Goal: Transaction & Acquisition: Purchase product/service

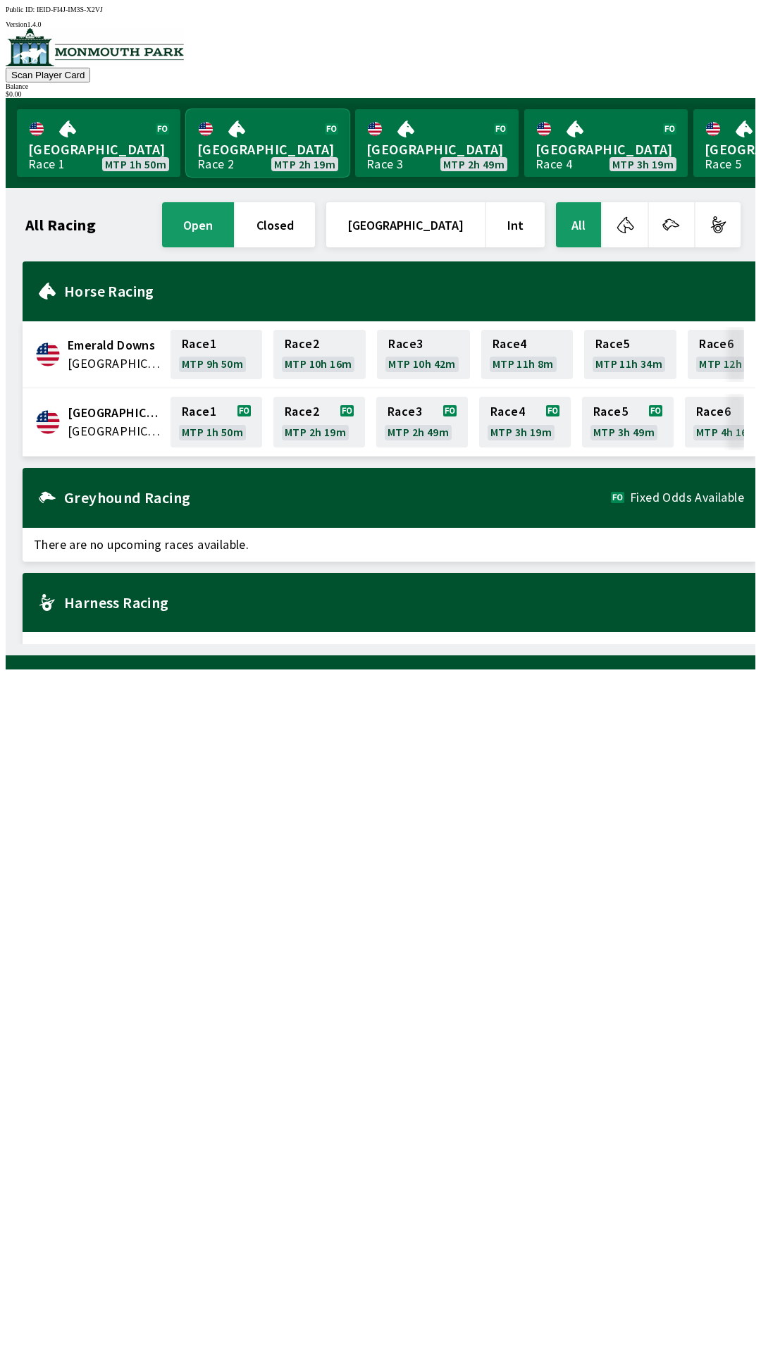
click at [231, 144] on link "[GEOGRAPHIC_DATA] Race 2 MTP 2h 19m" at bounding box center [267, 143] width 163 height 68
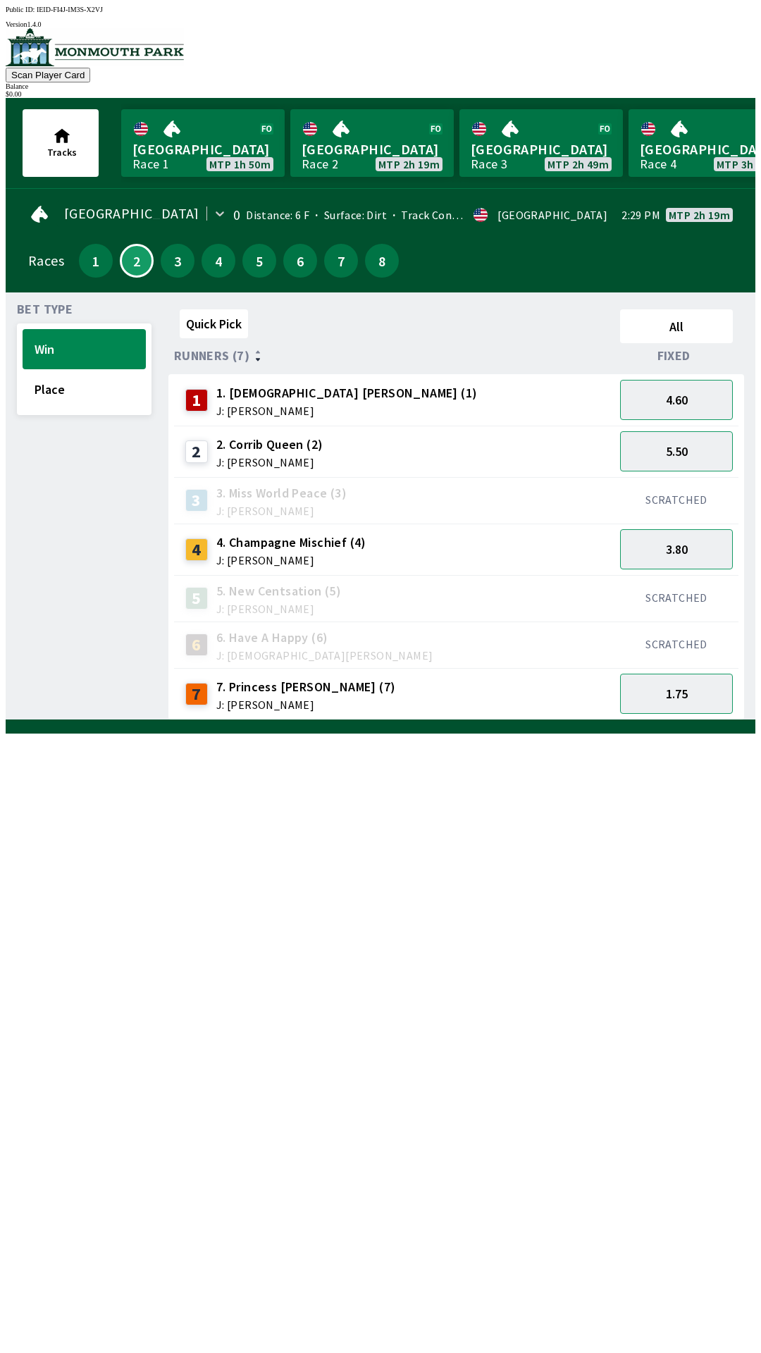
click at [280, 271] on div "6" at bounding box center [300, 260] width 41 height 41
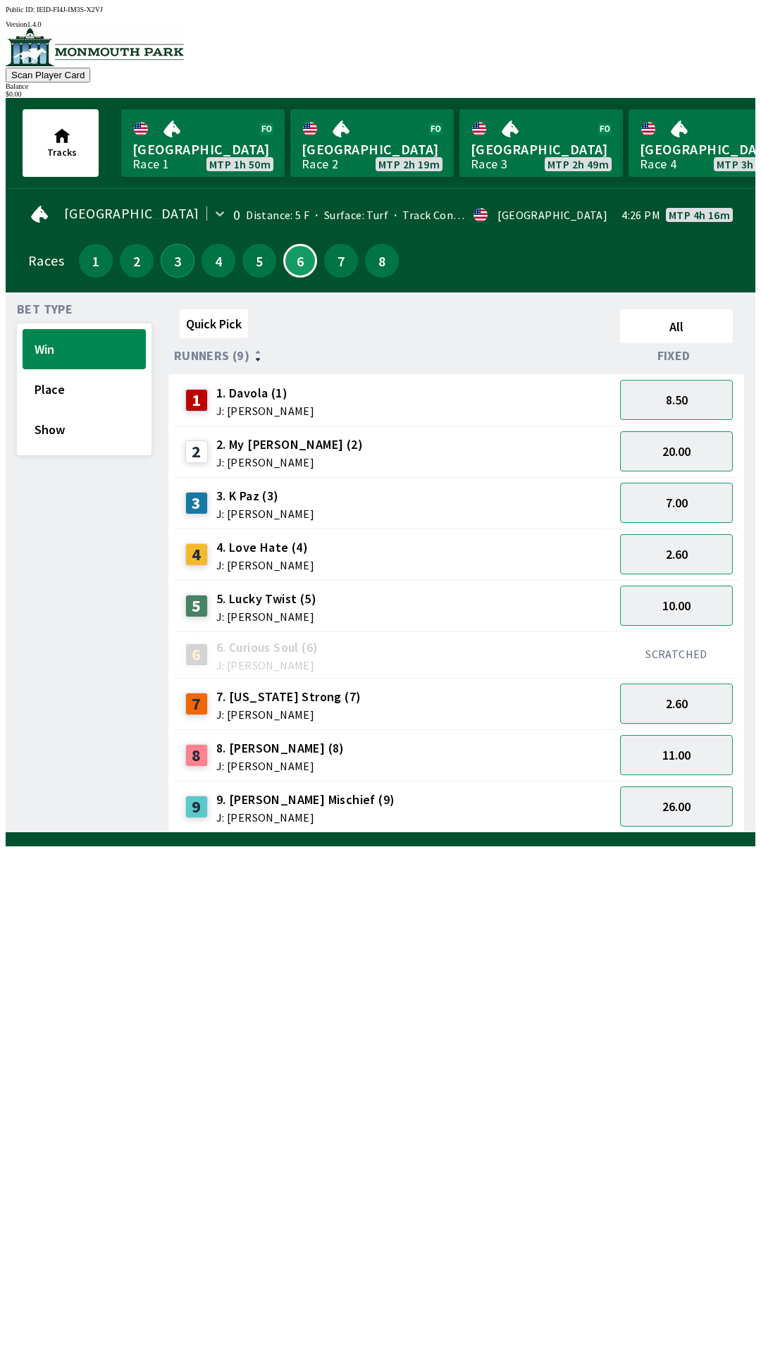
click at [174, 267] on button "3" at bounding box center [178, 261] width 34 height 34
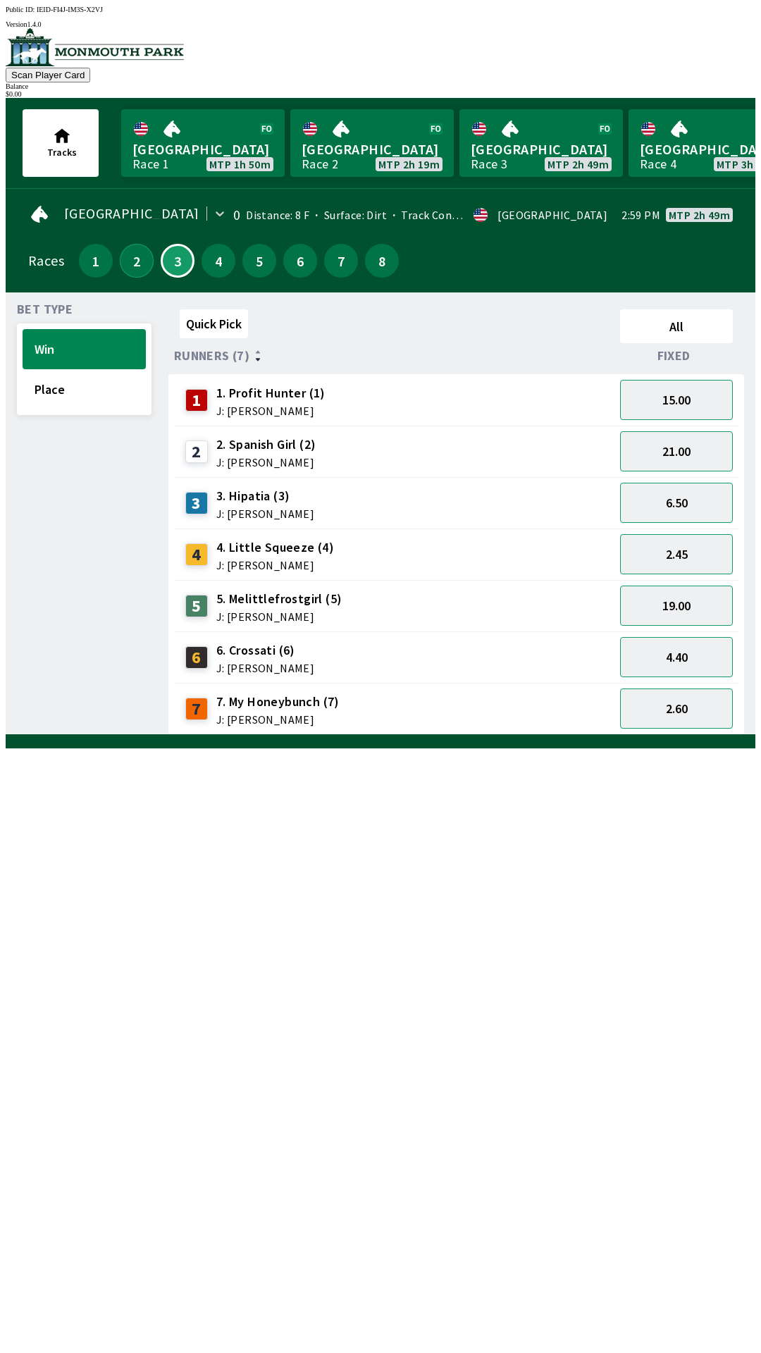
click at [132, 266] on button "2" at bounding box center [137, 261] width 34 height 34
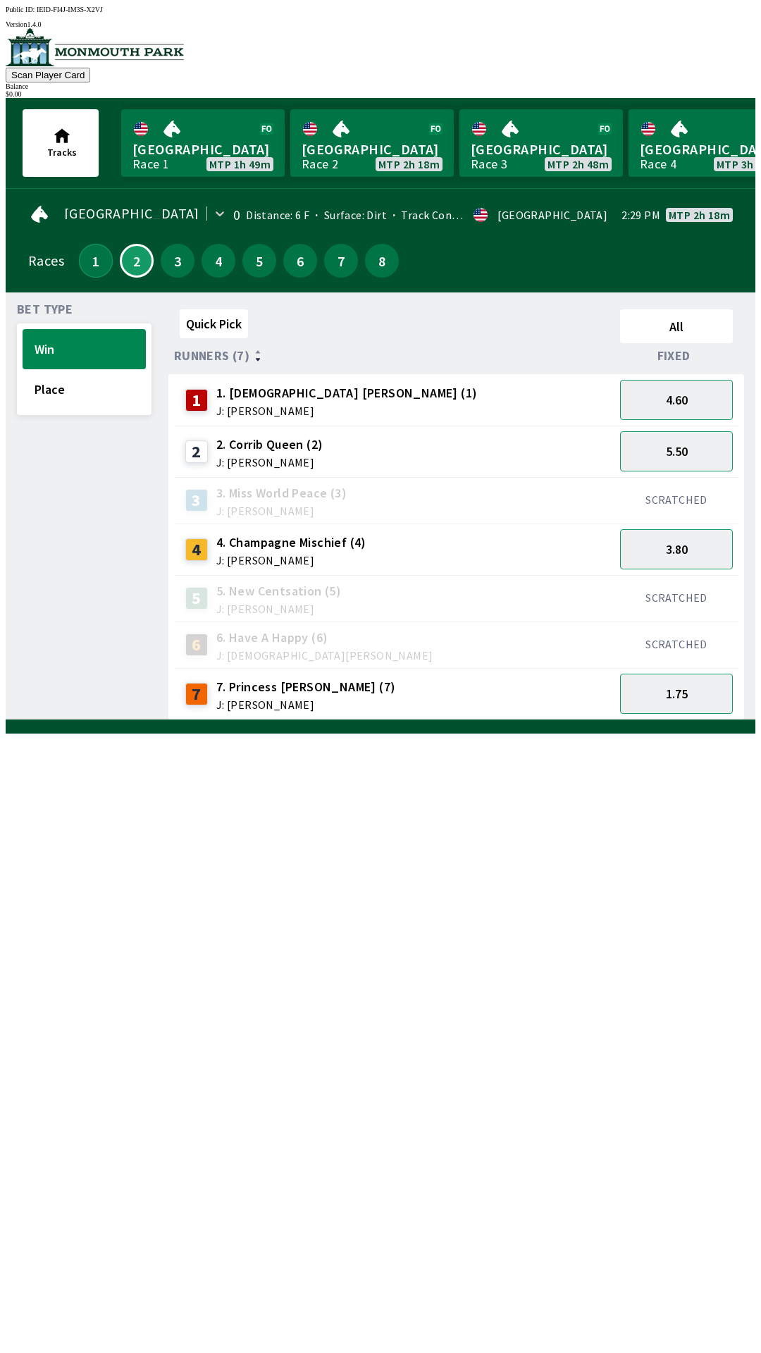
click at [97, 267] on button "1" at bounding box center [96, 261] width 34 height 34
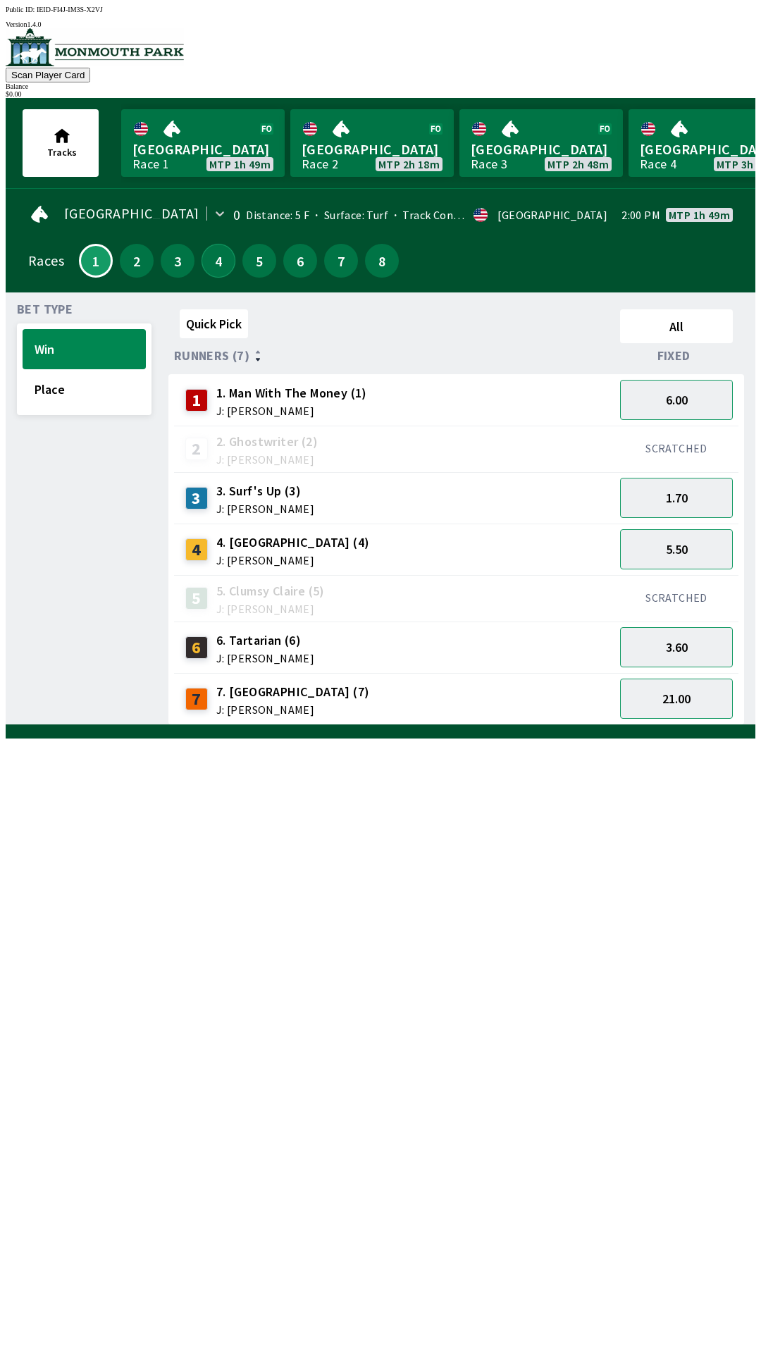
click at [217, 268] on button "4" at bounding box center [219, 261] width 34 height 34
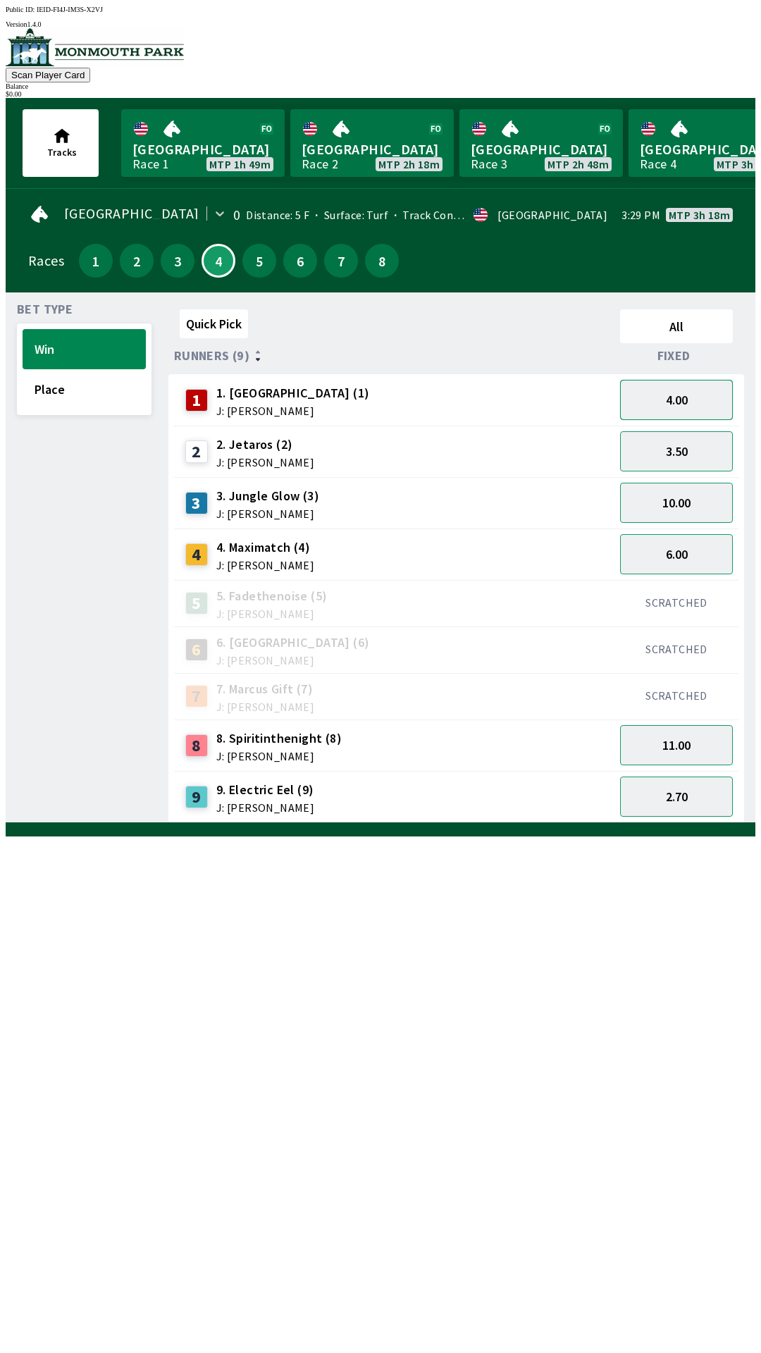
click at [672, 402] on button "4.00" at bounding box center [676, 400] width 113 height 40
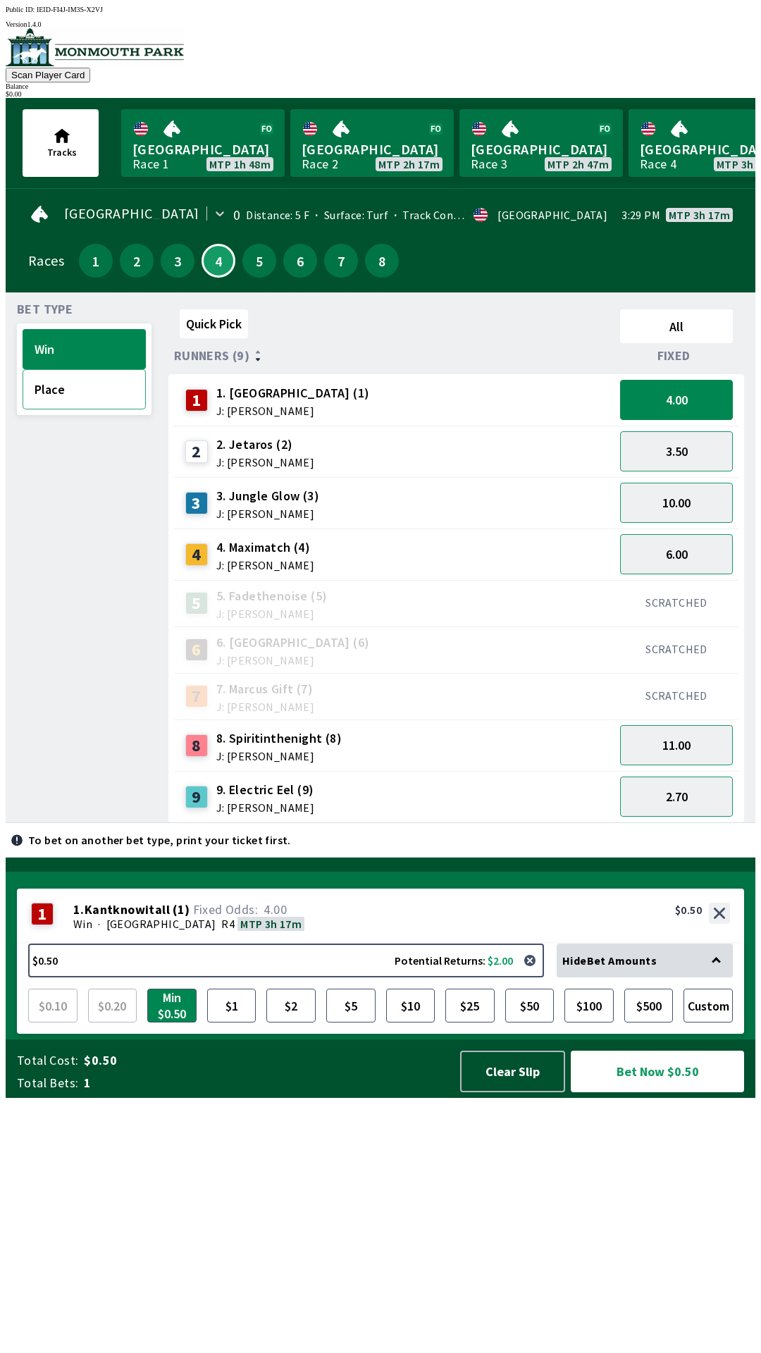
click at [103, 399] on button "Place" at bounding box center [84, 389] width 123 height 40
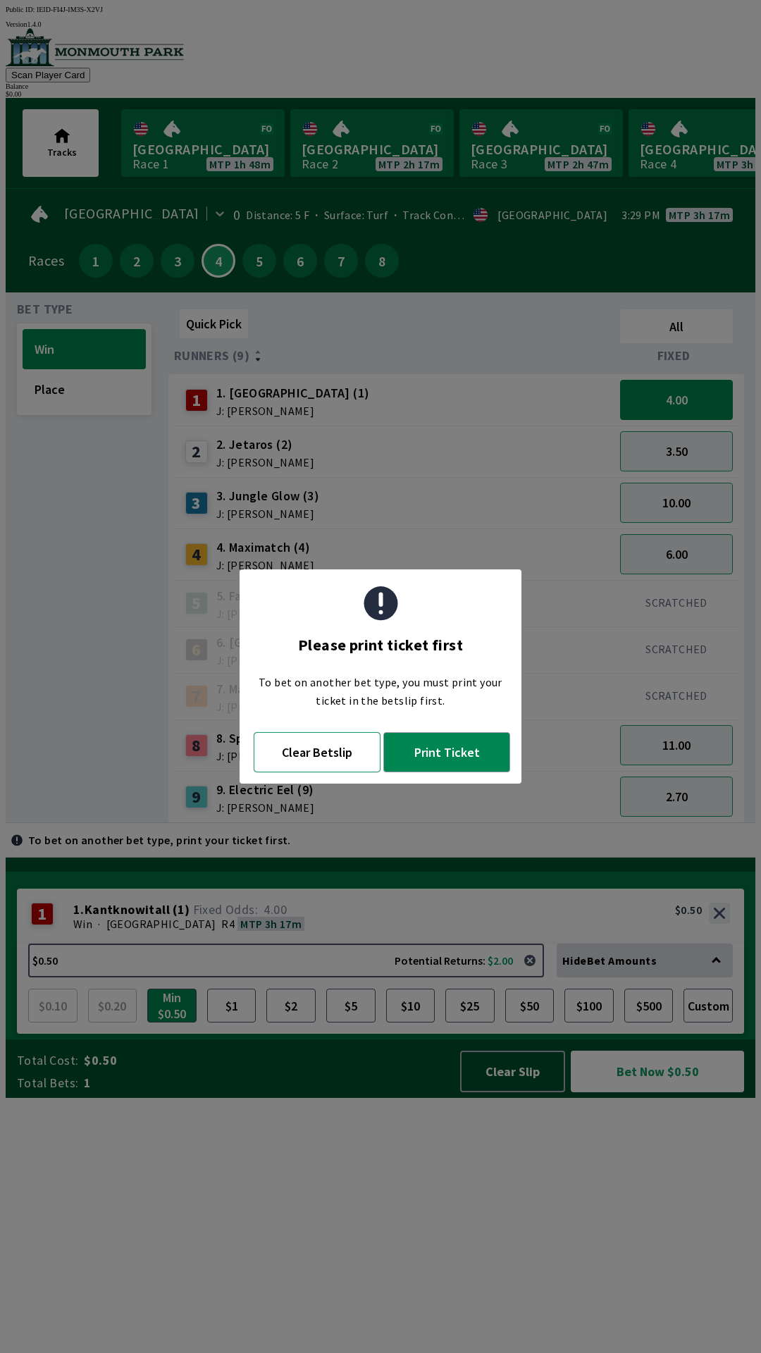
click at [328, 765] on button "Clear Betslip" at bounding box center [317, 752] width 127 height 40
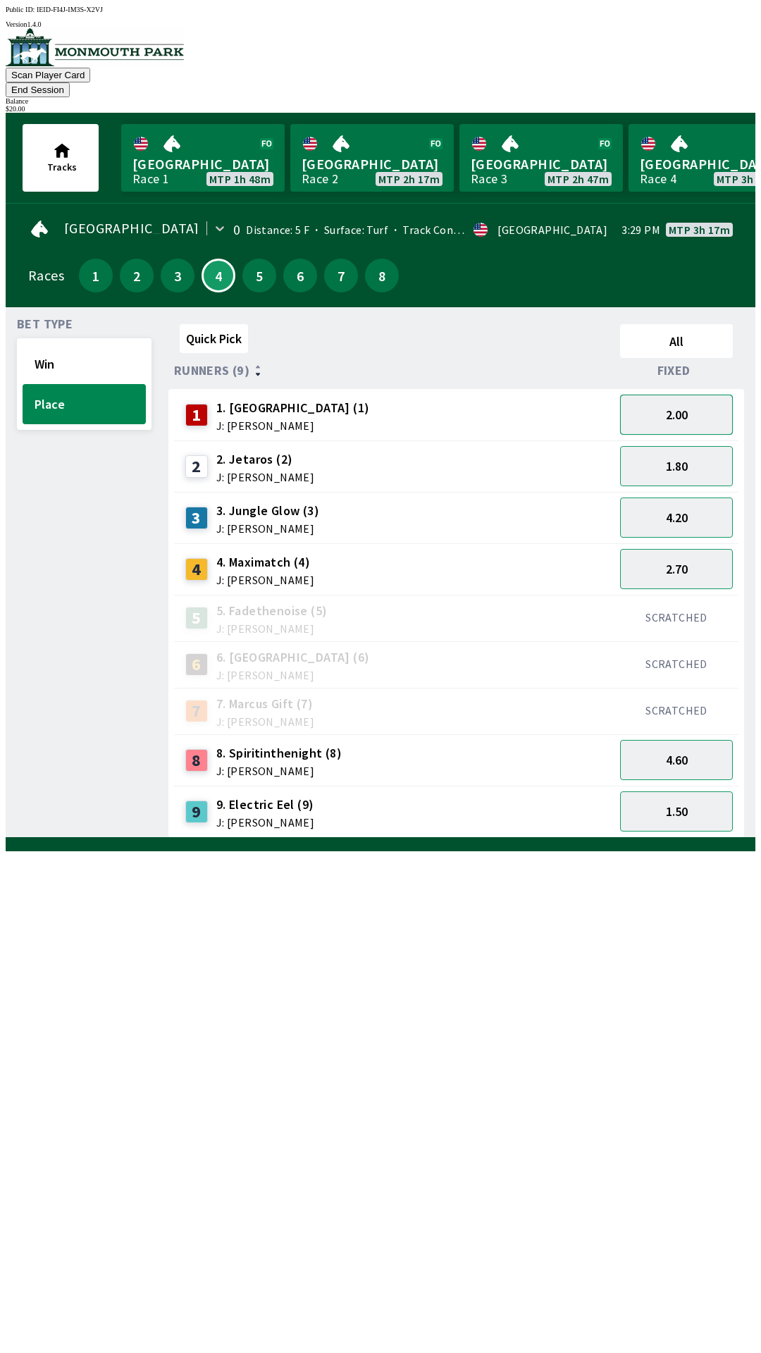
click at [677, 407] on button "2.00" at bounding box center [676, 415] width 113 height 40
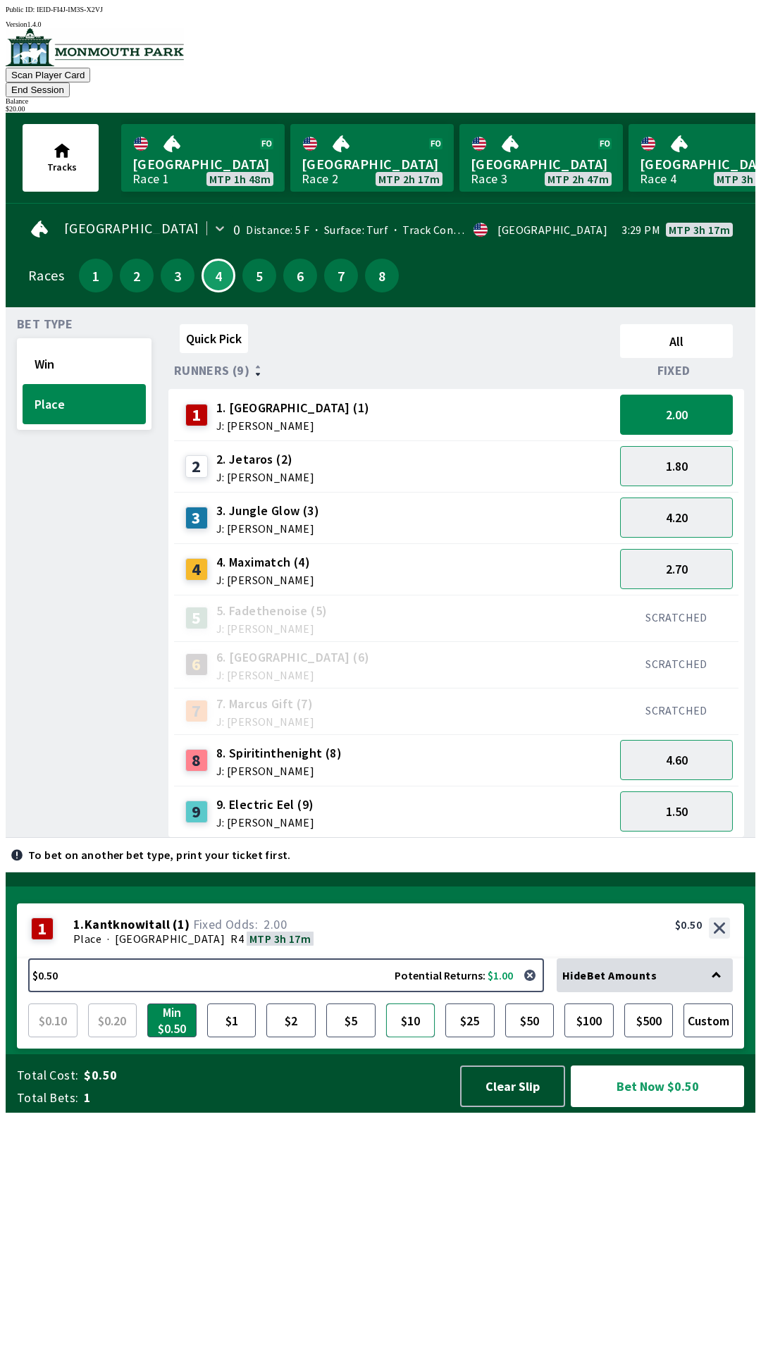
click at [419, 1037] on button "$10" at bounding box center [410, 1020] width 49 height 34
click at [650, 1107] on button "Bet Now $10.00" at bounding box center [657, 1086] width 173 height 42
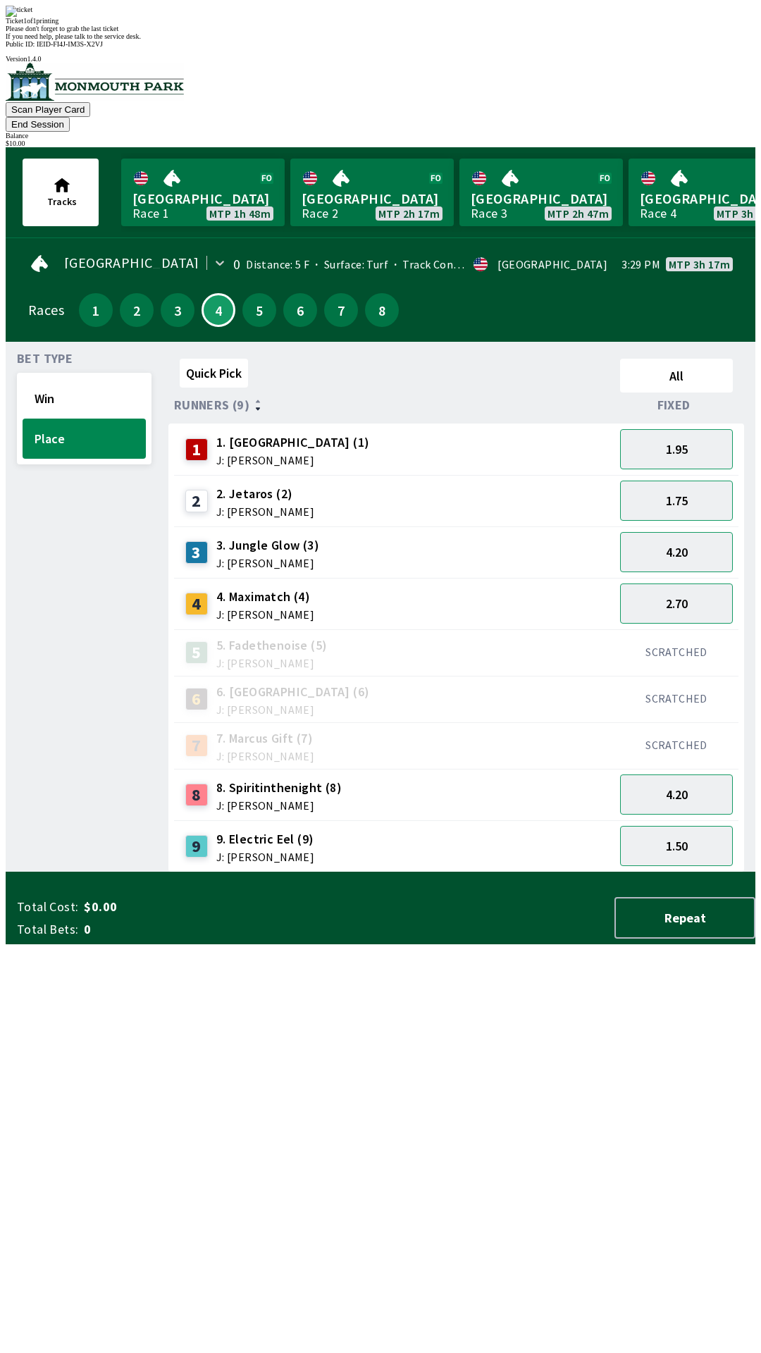
click at [426, 872] on div "Quick Pick All Runners (9) Fixed 1 1. Kantknowitall (1) J: [PERSON_NAME] 1.95 2…" at bounding box center [461, 612] width 587 height 519
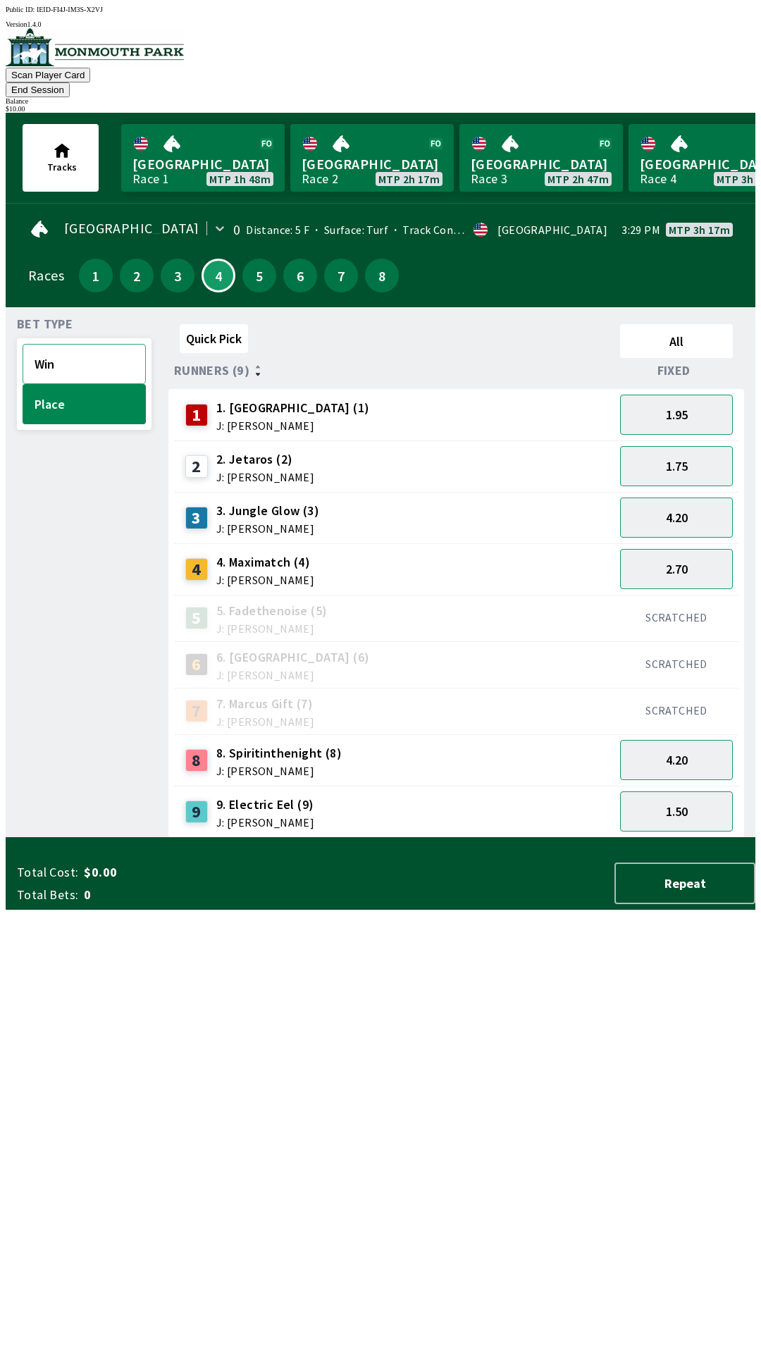
click at [66, 346] on button "Win" at bounding box center [84, 364] width 123 height 40
click at [688, 404] on button "4.00" at bounding box center [676, 415] width 113 height 40
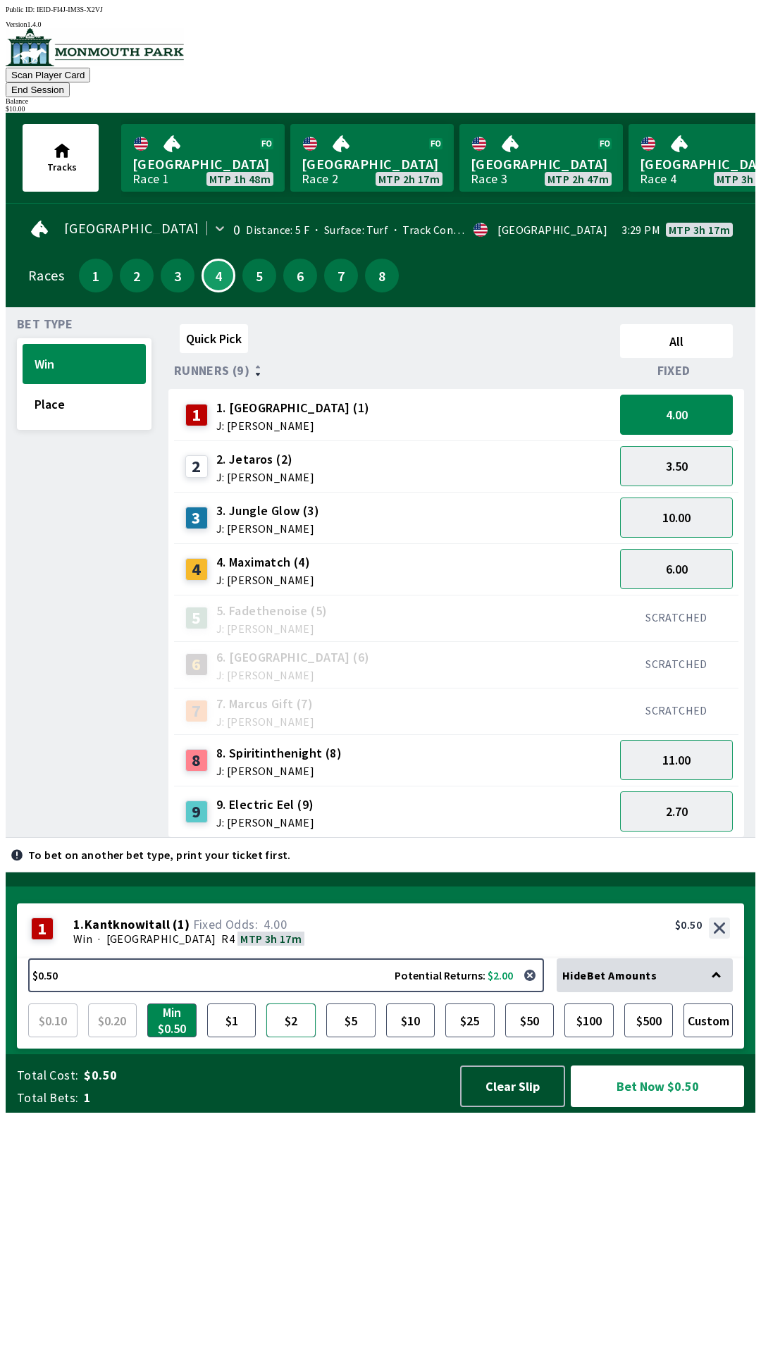
click at [299, 1037] on button "$2" at bounding box center [290, 1020] width 49 height 34
click at [645, 1107] on button "Bet Now $2.00" at bounding box center [657, 1086] width 173 height 42
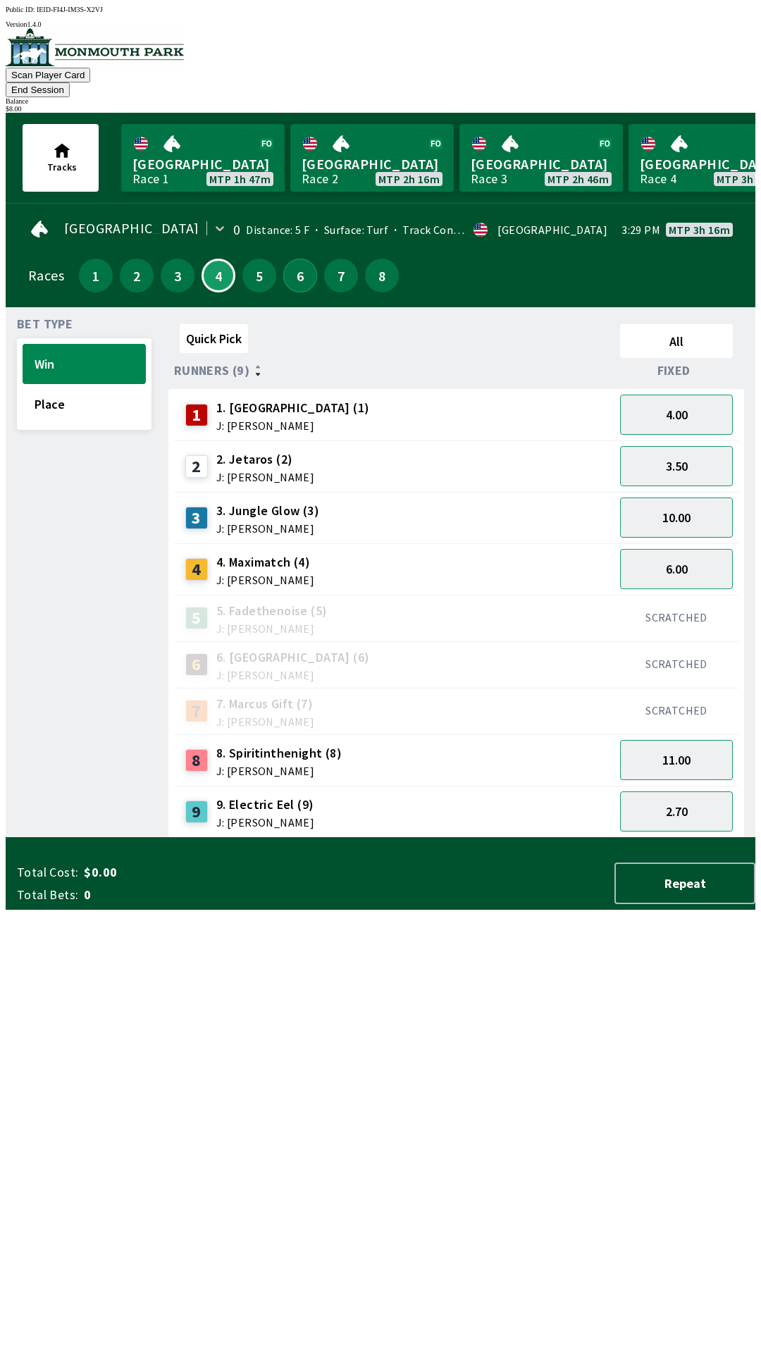
click at [293, 268] on button "6" at bounding box center [300, 276] width 34 height 34
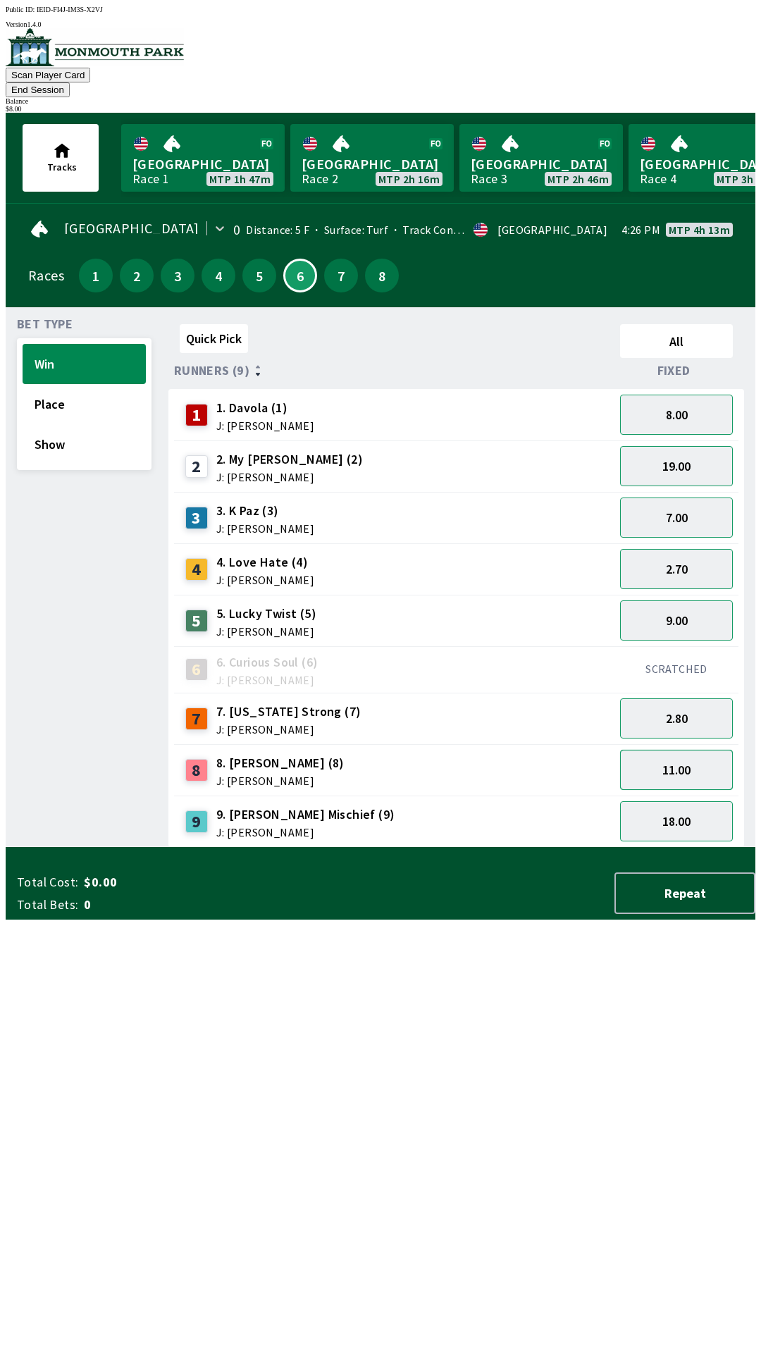
click at [648, 762] on button "11.00" at bounding box center [676, 770] width 113 height 40
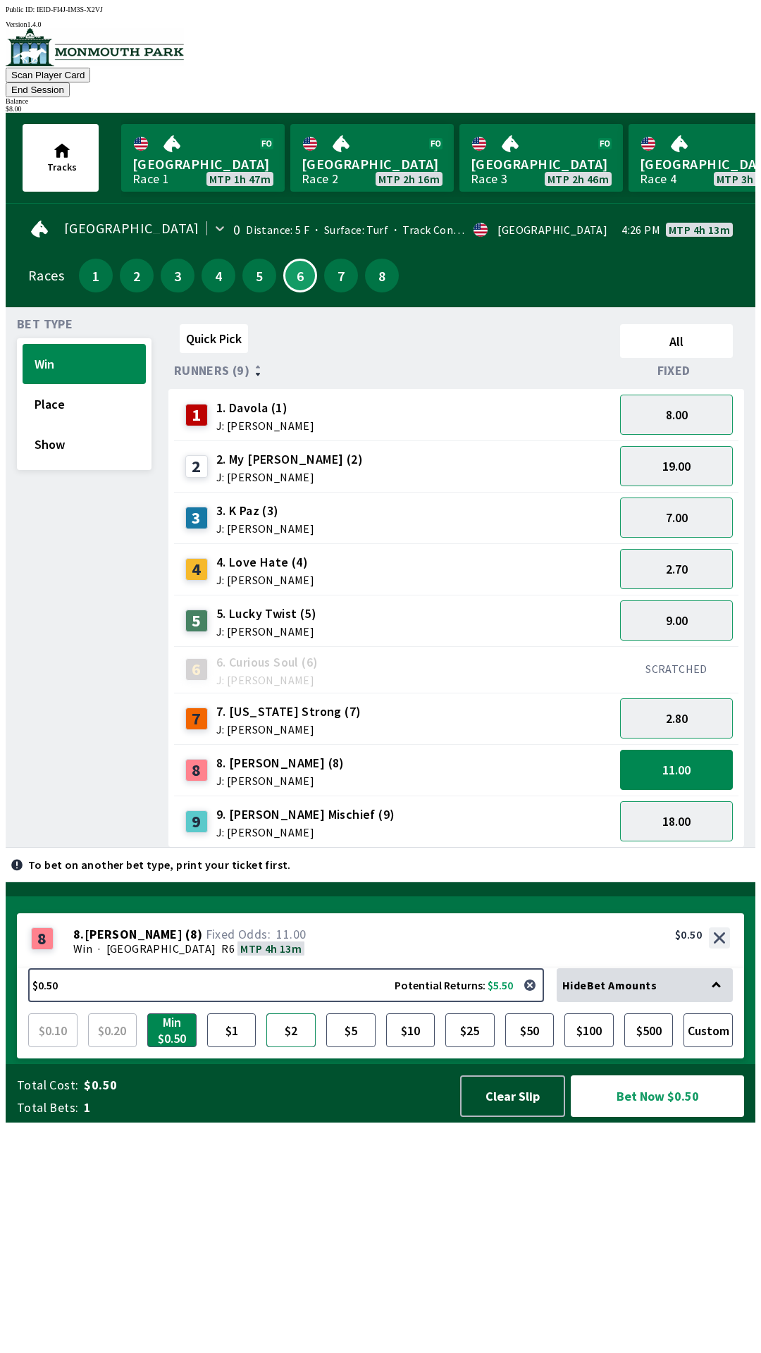
click at [297, 1047] on button "$2" at bounding box center [290, 1030] width 49 height 34
click at [655, 1117] on button "Bet Now $2.00" at bounding box center [657, 1096] width 173 height 42
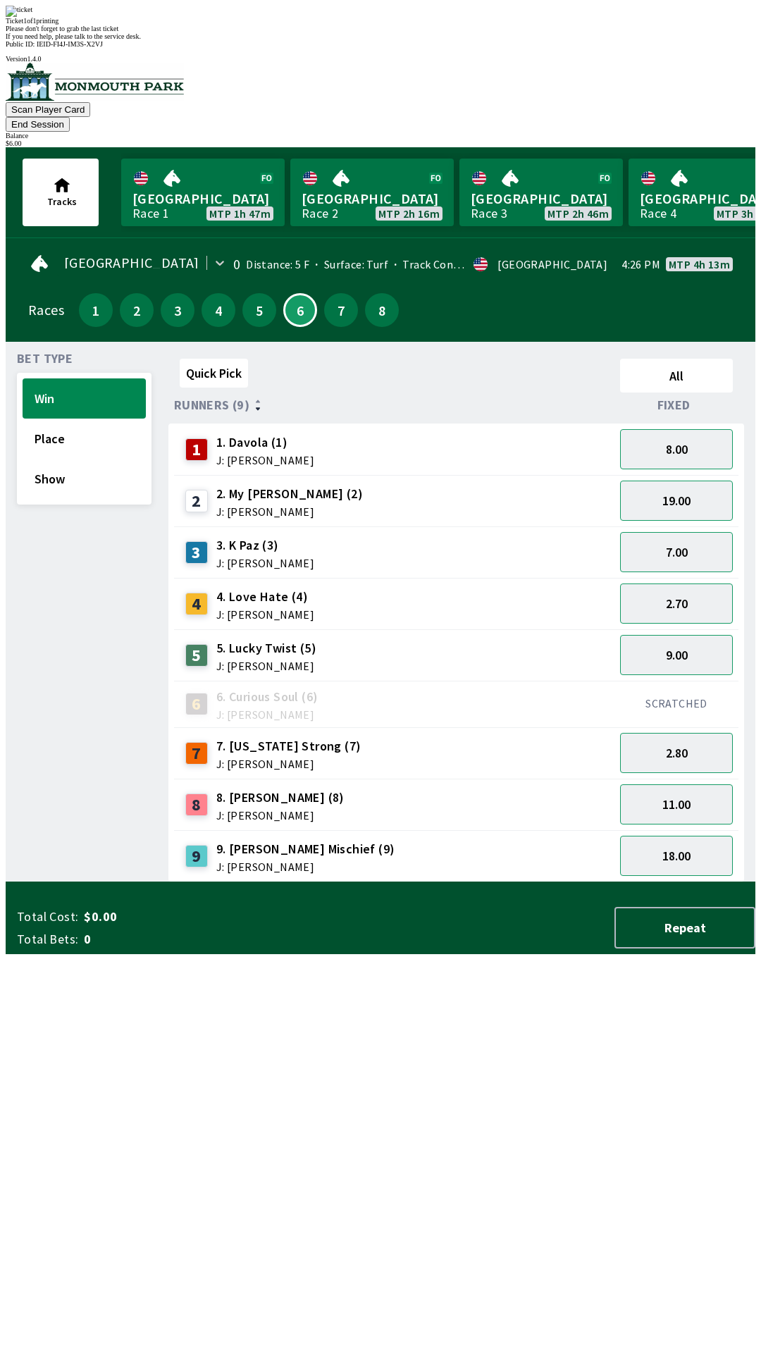
click at [428, 882] on div "Quick Pick All Runners (9) Fixed 1 1. Davola (1) J: [PERSON_NAME] 8.00 2 2. My …" at bounding box center [461, 617] width 587 height 529
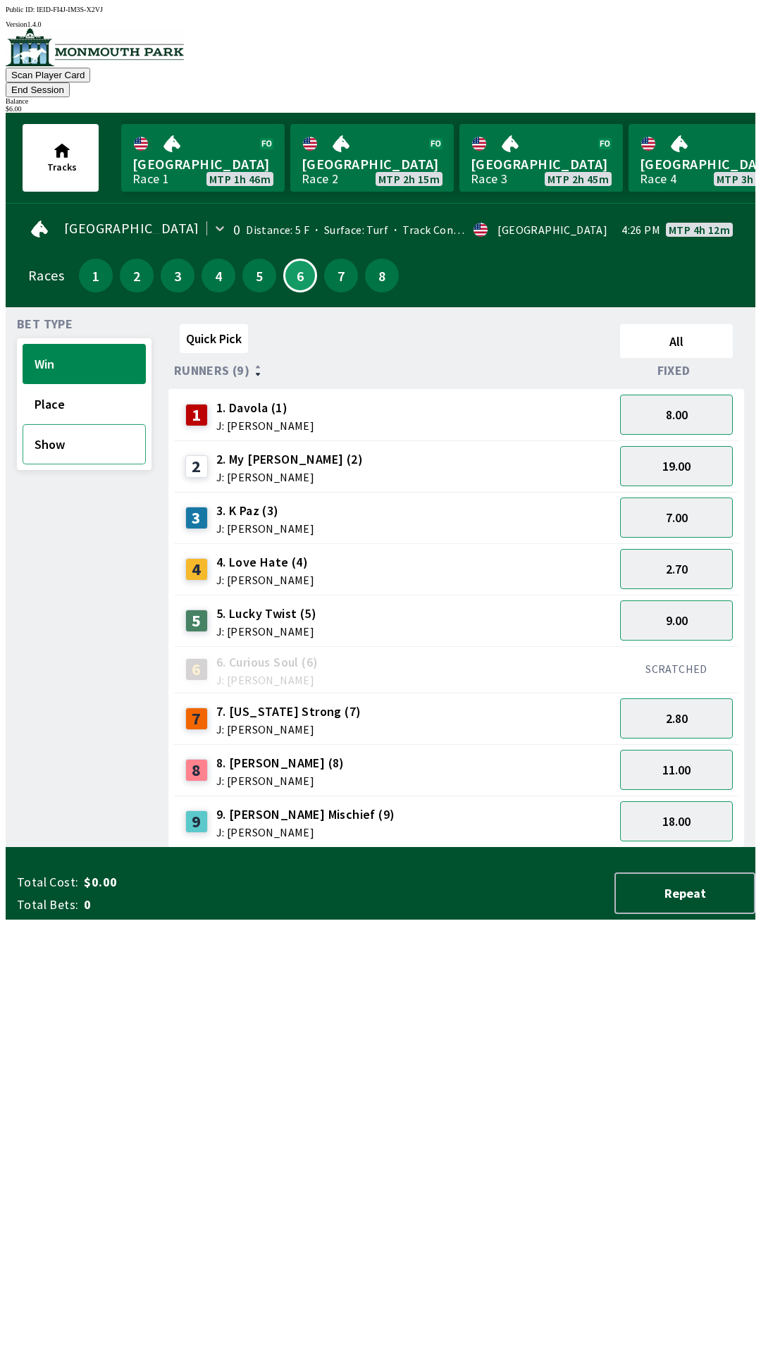
click at [58, 433] on button "Show" at bounding box center [84, 444] width 123 height 40
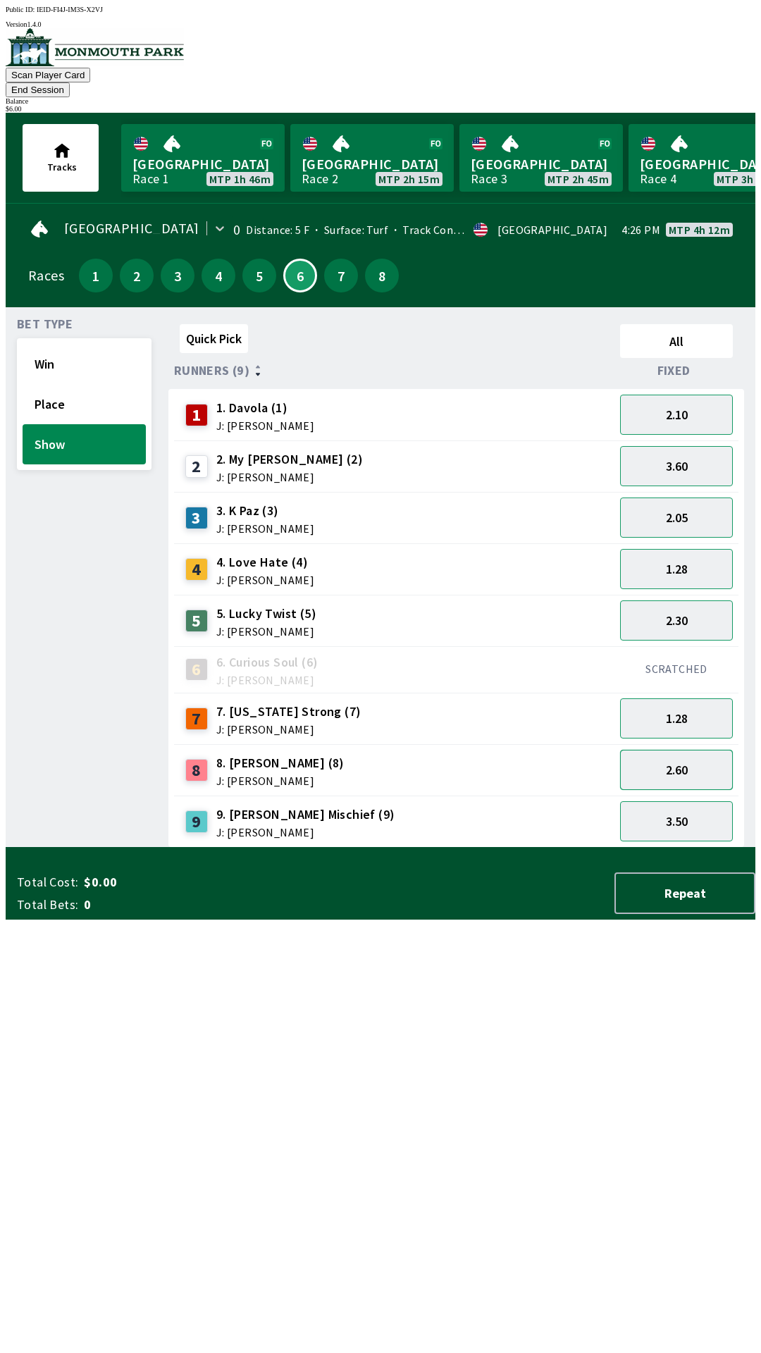
click at [670, 759] on button "2.60" at bounding box center [676, 770] width 113 height 40
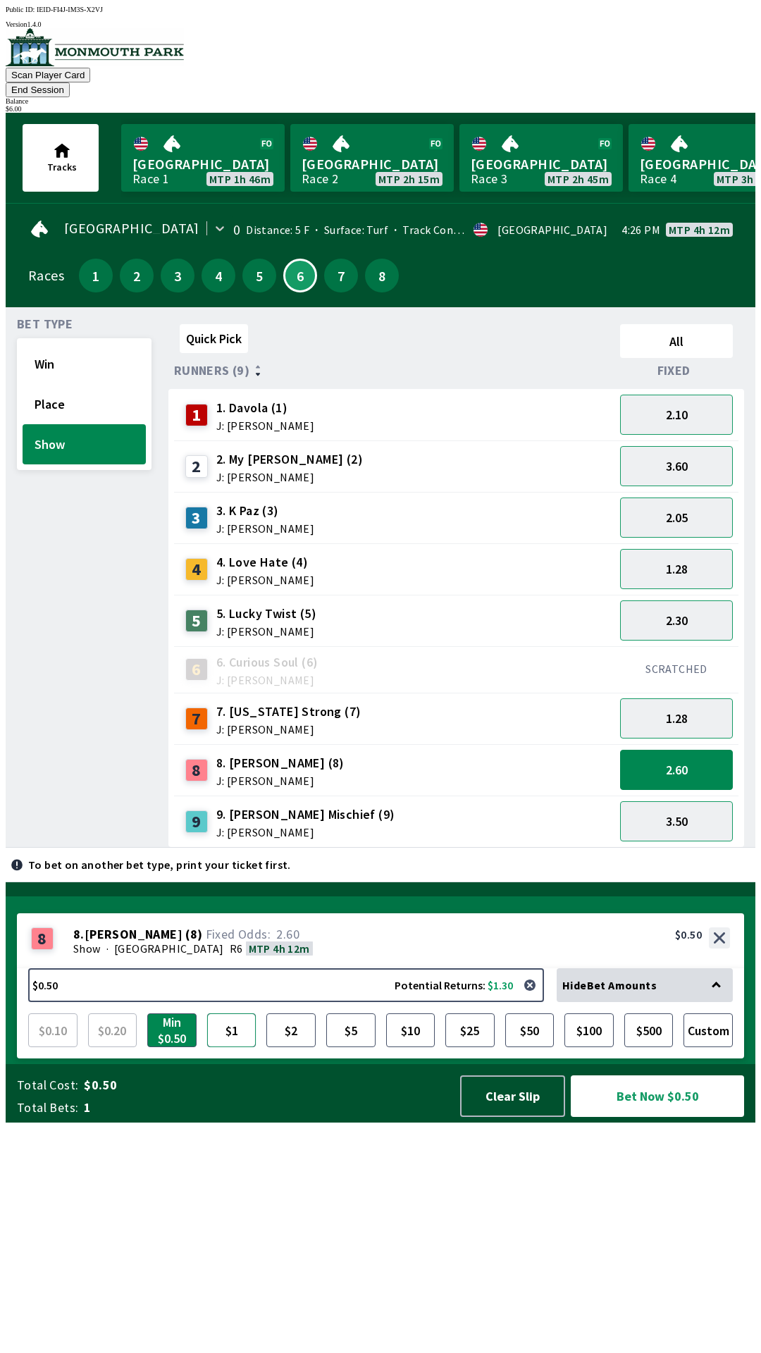
click at [244, 1047] on button "$1" at bounding box center [231, 1030] width 49 height 34
click at [646, 1117] on button "Bet Now $1.00" at bounding box center [657, 1096] width 173 height 42
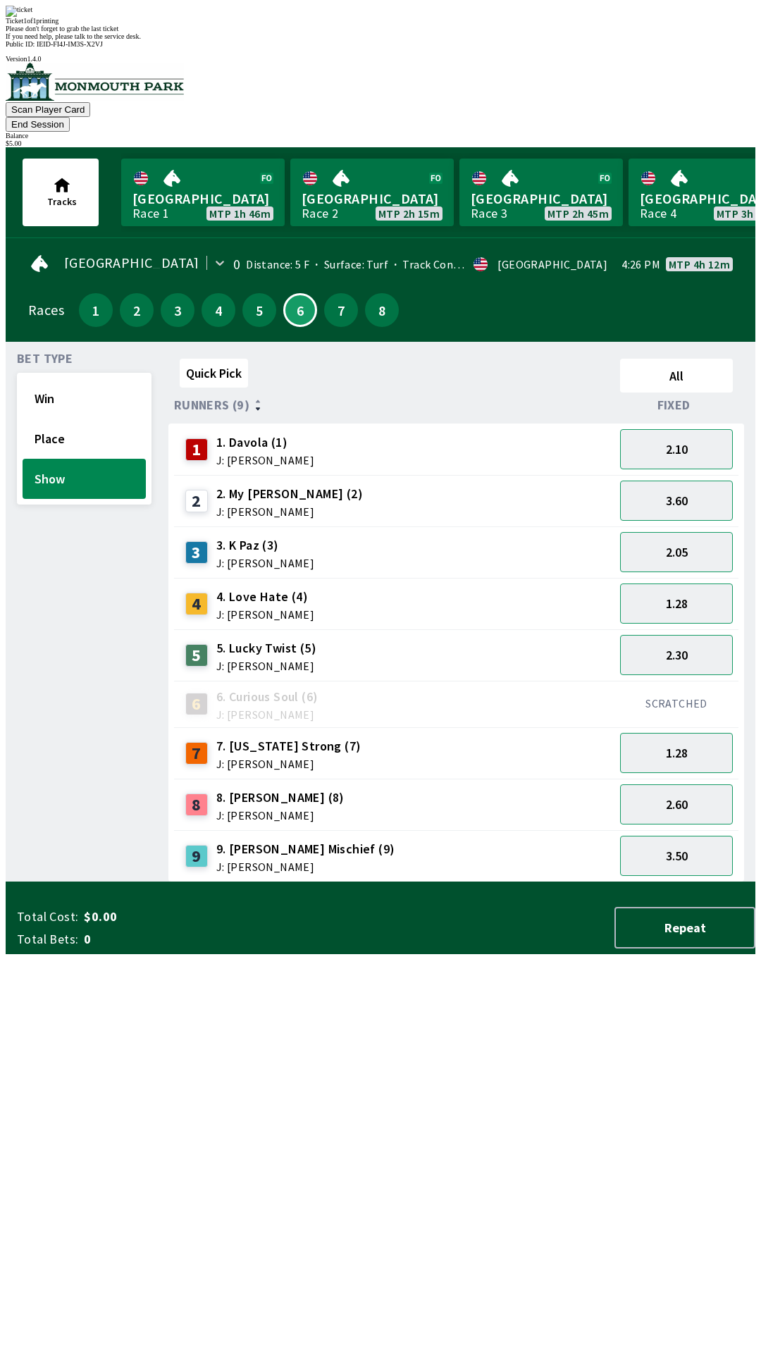
click at [355, 882] on div "Quick Pick All Runners (9) Fixed 1 1. Davola (1) J: [PERSON_NAME] 2.10 2 2. My …" at bounding box center [461, 617] width 587 height 529
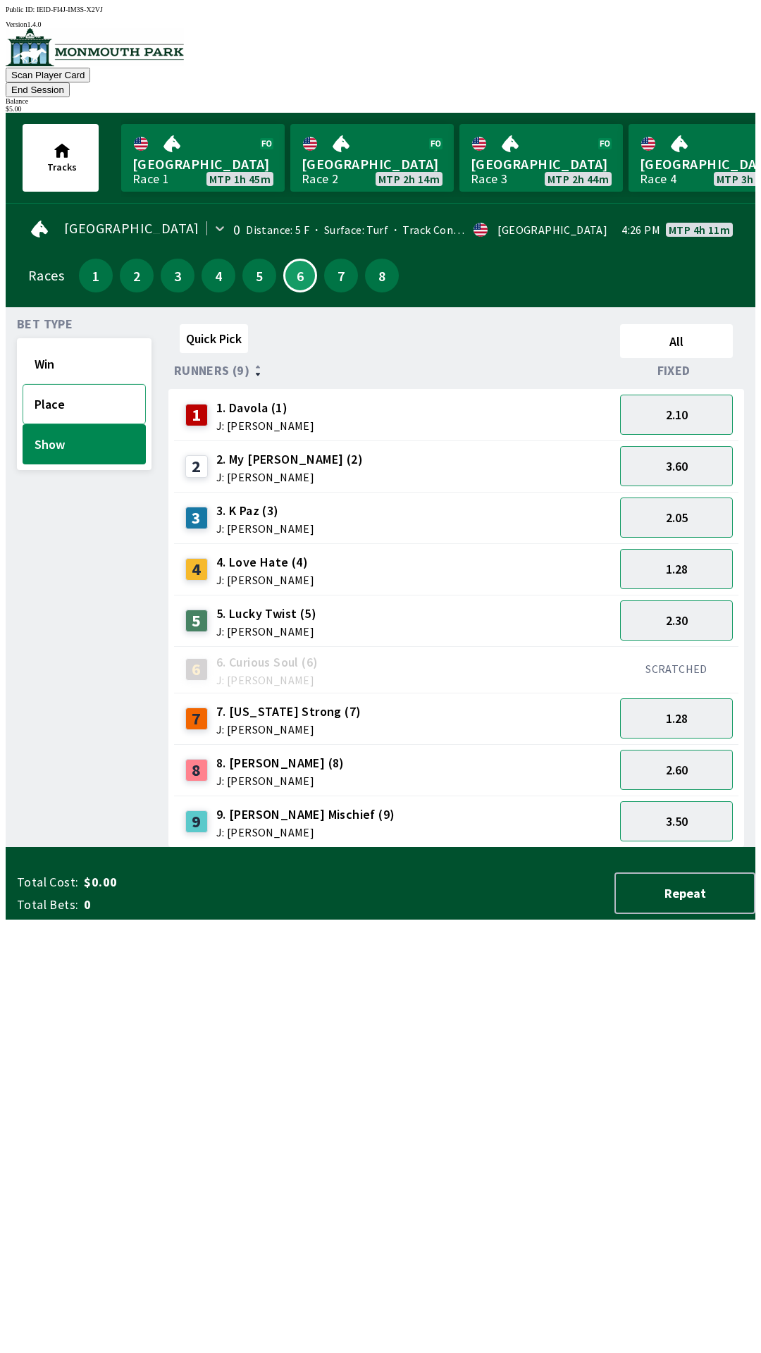
click at [56, 392] on button "Place" at bounding box center [84, 404] width 123 height 40
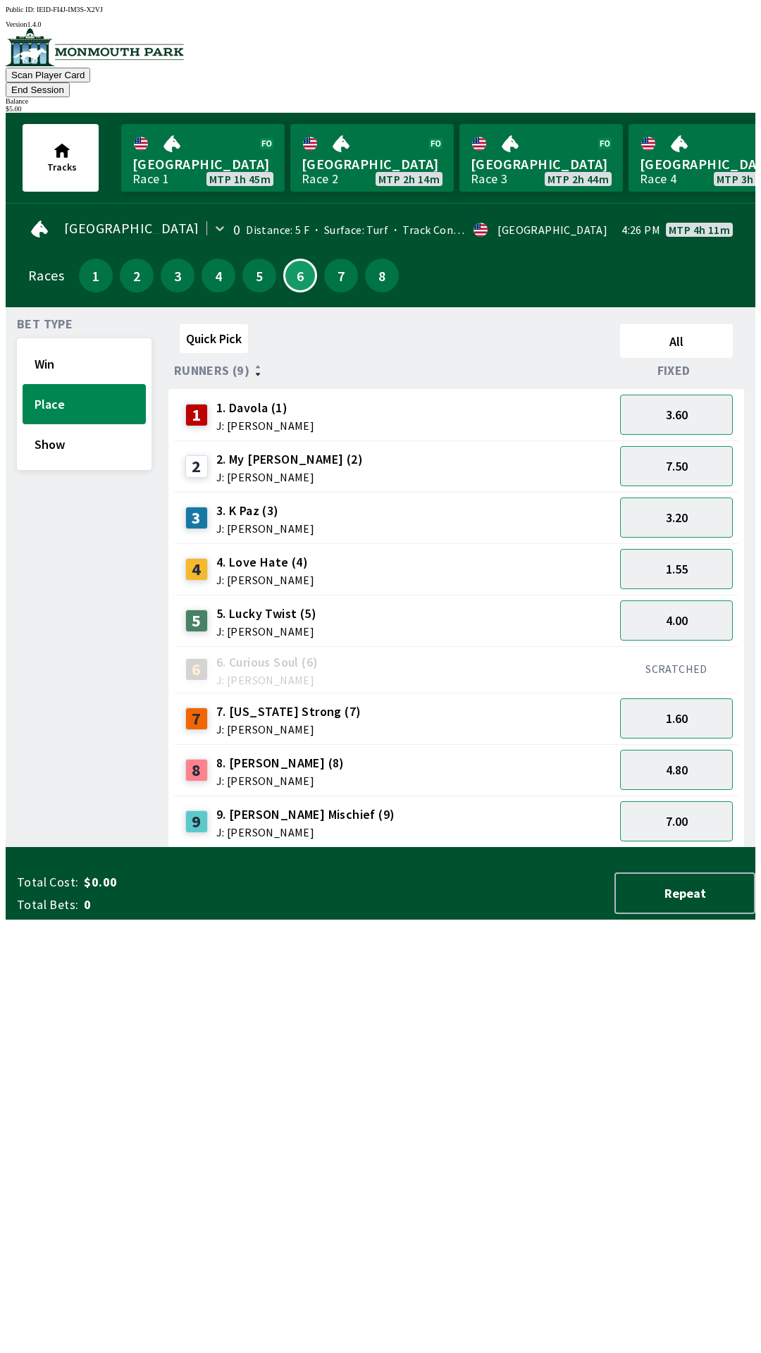
click at [665, 795] on div "7.00" at bounding box center [676, 820] width 124 height 51
click at [683, 757] on button "4.80" at bounding box center [676, 770] width 113 height 40
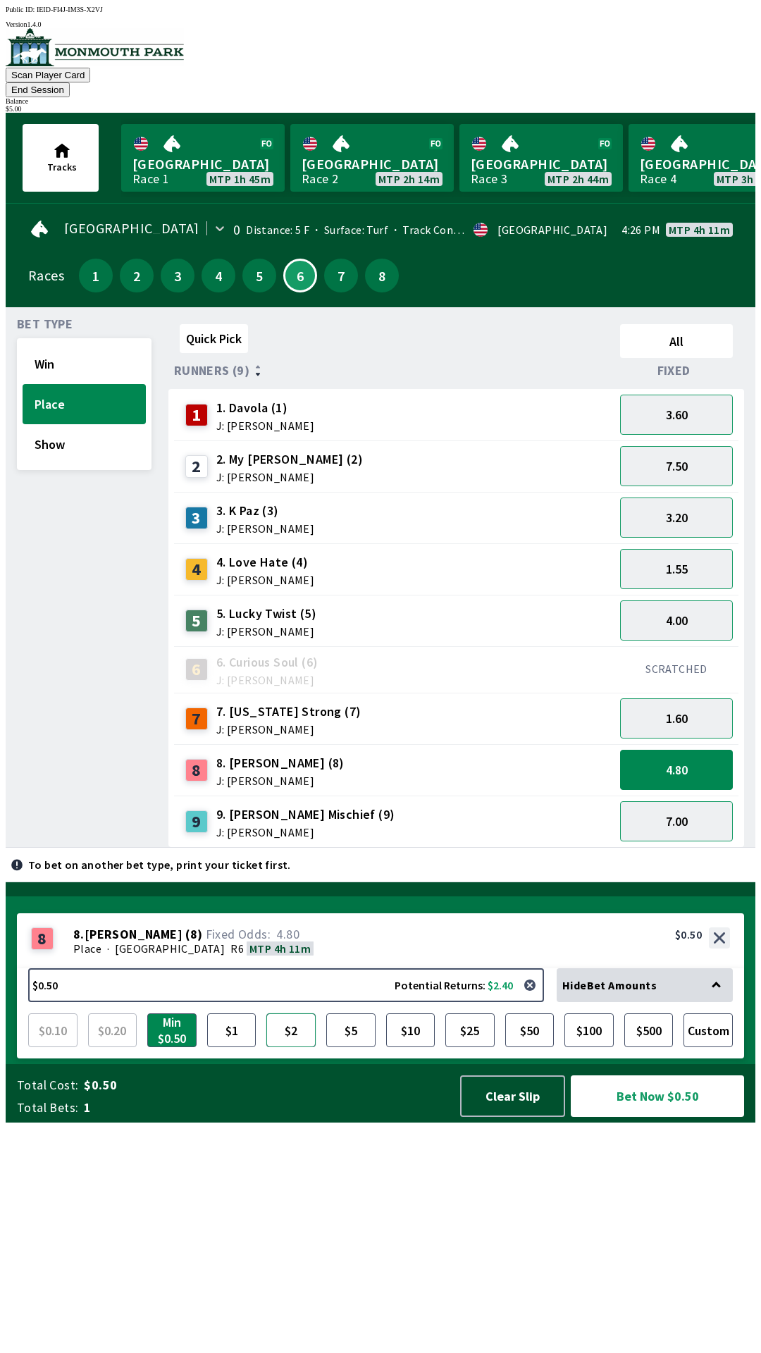
click at [291, 1047] on button "$2" at bounding box center [290, 1030] width 49 height 34
click at [644, 1117] on button "Bet Now $2.00" at bounding box center [657, 1095] width 177 height 42
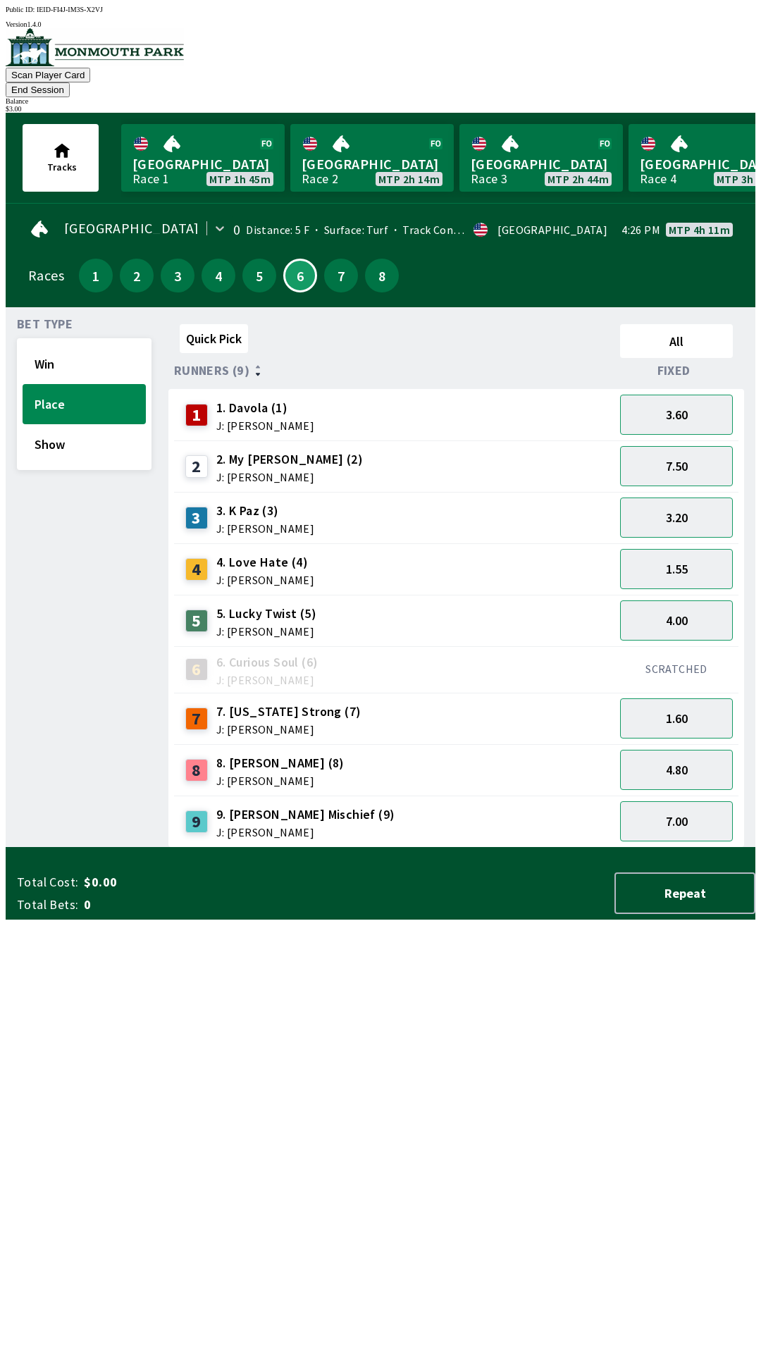
click at [358, 848] on div "Quick Pick All Runners (9) Fixed 1 1. Davola (1) J: [PERSON_NAME] 3.60 2 2. My …" at bounding box center [461, 582] width 587 height 529
click at [174, 265] on button "3" at bounding box center [178, 276] width 34 height 34
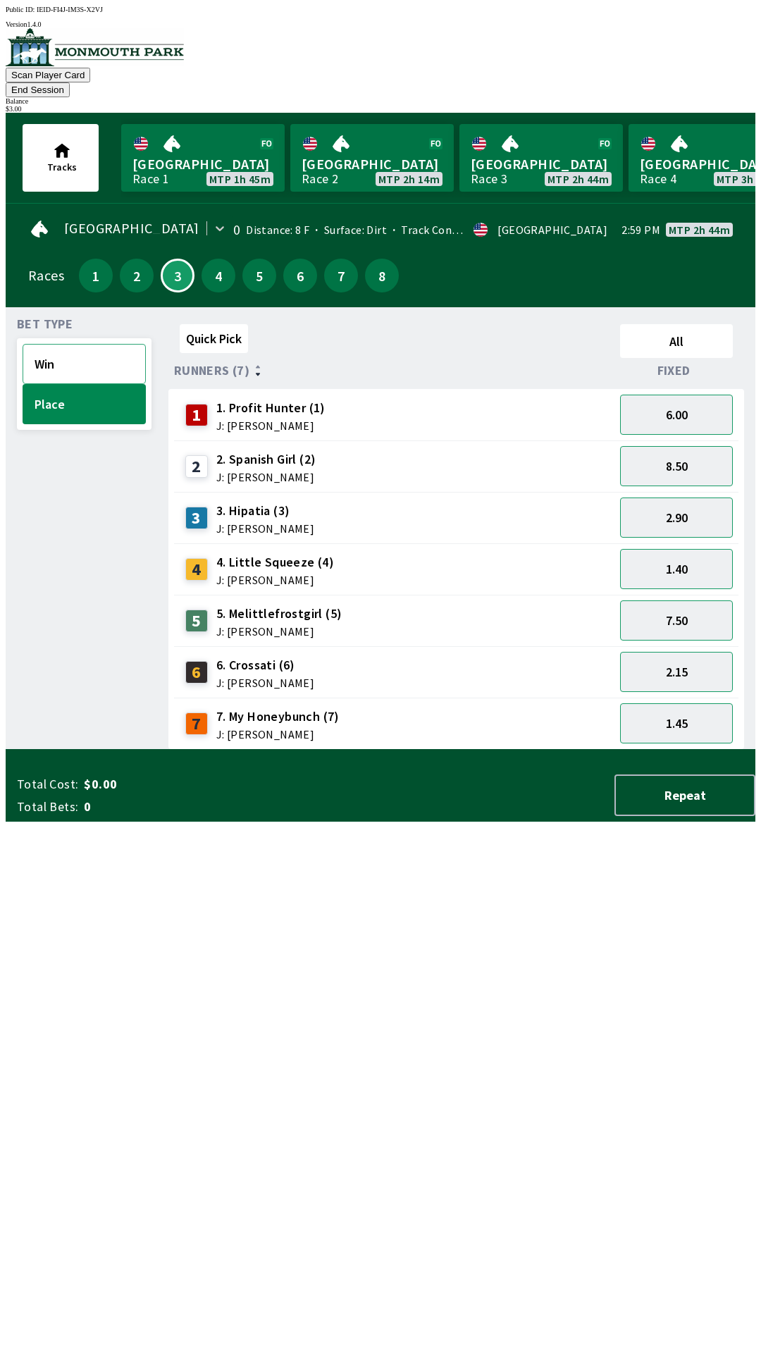
click at [57, 352] on button "Win" at bounding box center [84, 364] width 123 height 40
click at [664, 715] on button "2.60" at bounding box center [676, 723] width 113 height 40
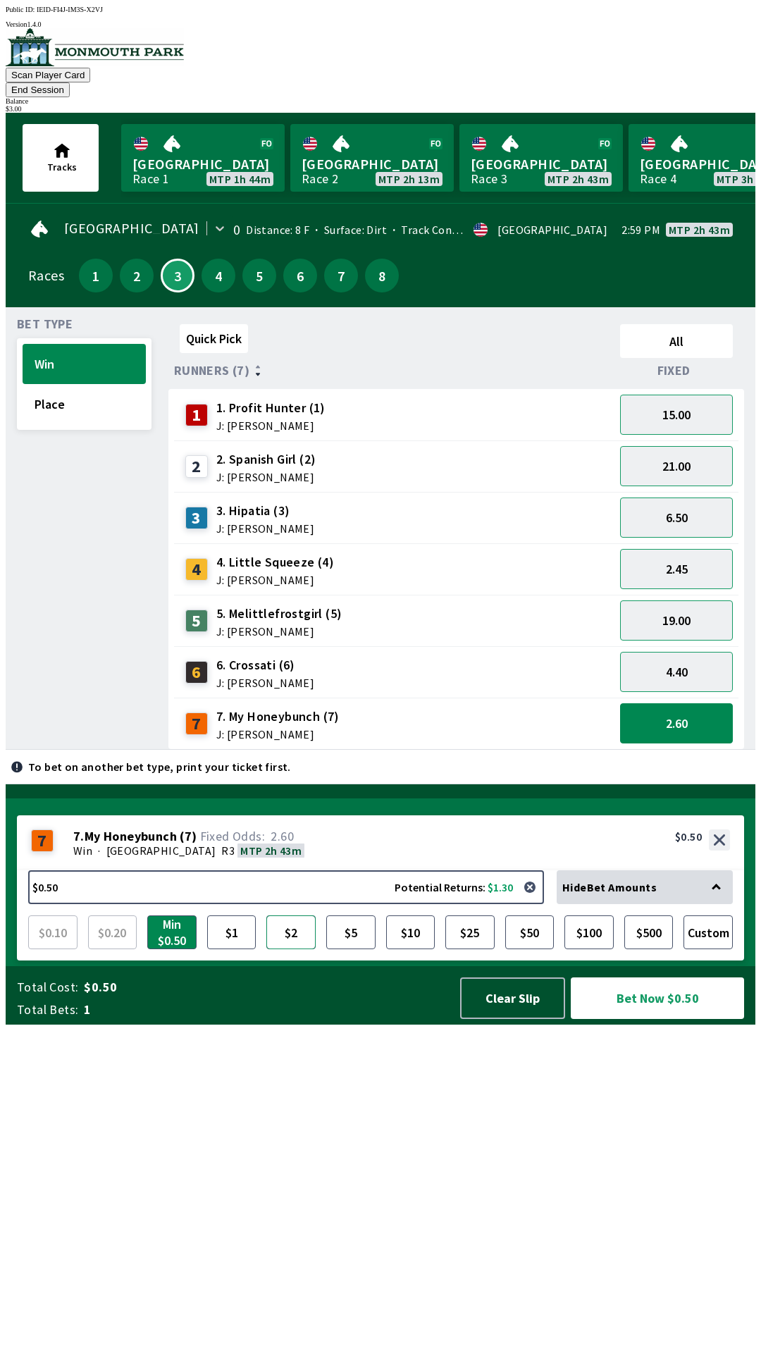
click at [295, 949] on button "$2" at bounding box center [290, 932] width 49 height 34
click at [653, 1019] on button "Bet Now $2.00" at bounding box center [657, 998] width 173 height 42
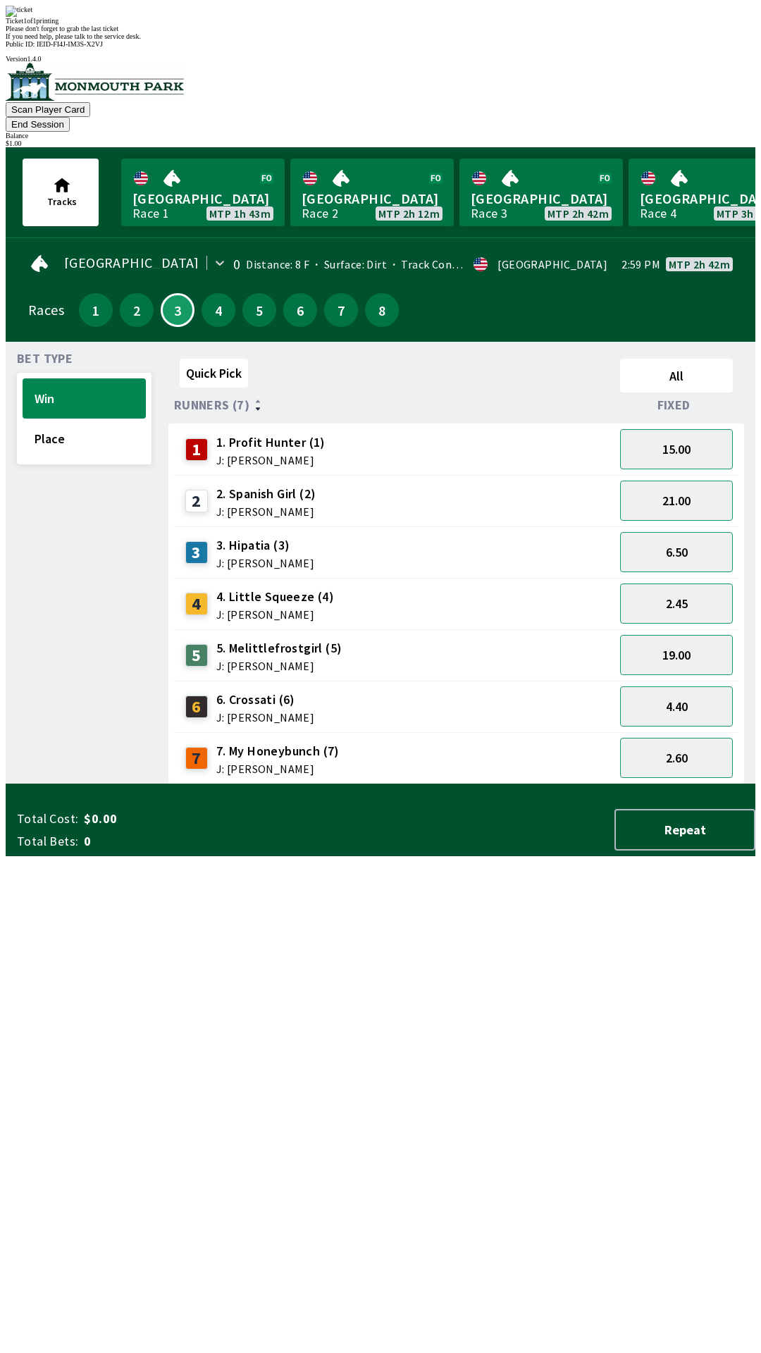
click at [408, 784] on div "Quick Pick All Runners (7) Fixed 1 1. Profit Hunter (1) J: [PERSON_NAME] 15.00 …" at bounding box center [461, 568] width 587 height 431
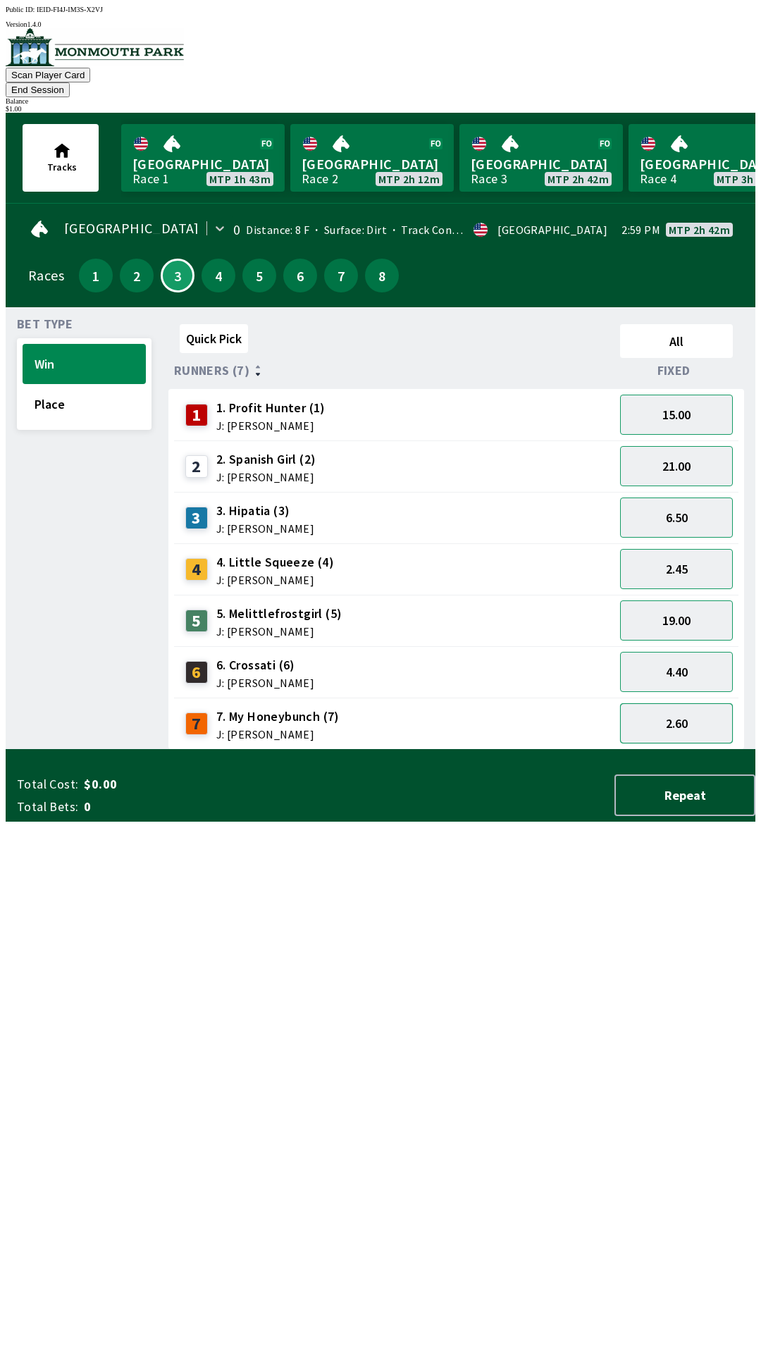
click at [671, 718] on button "2.60" at bounding box center [676, 723] width 113 height 40
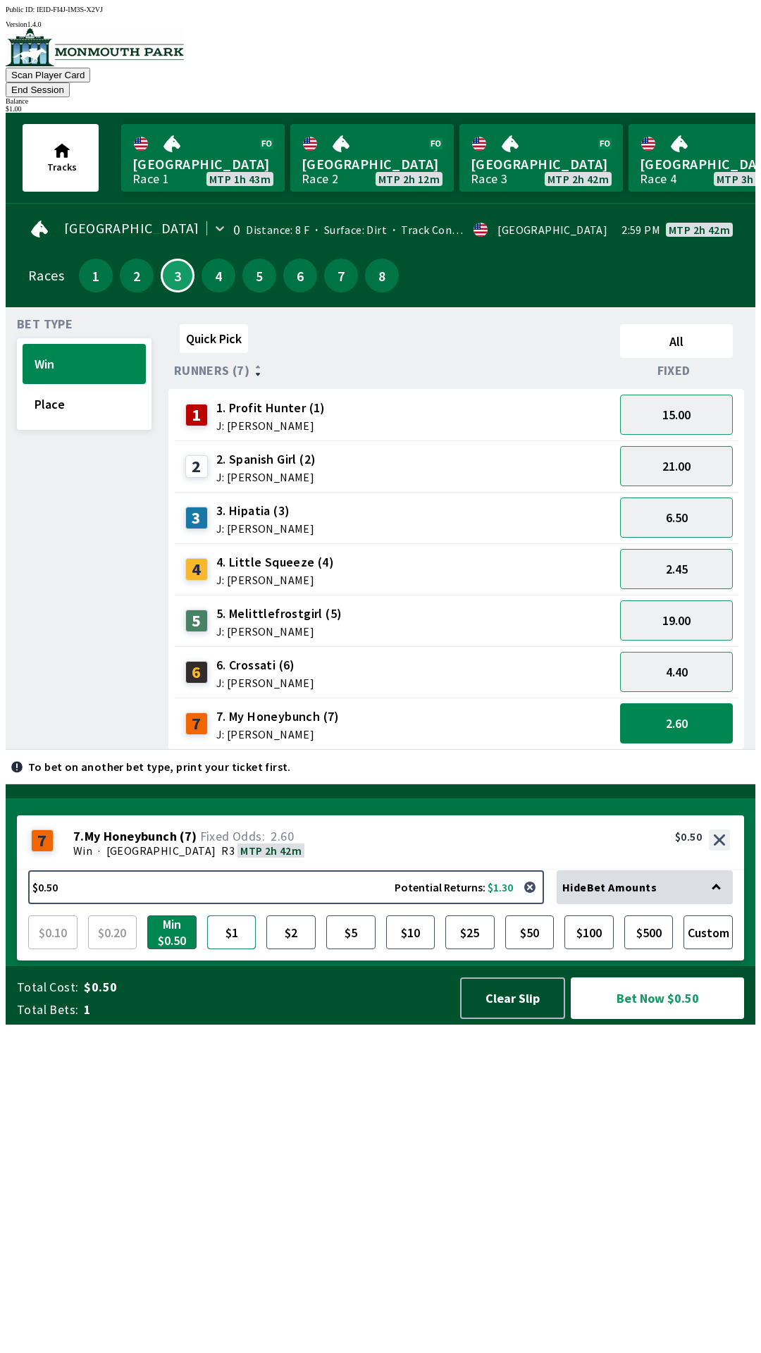
click at [243, 949] on button "$1" at bounding box center [231, 932] width 49 height 34
click at [652, 1019] on button "Bet Now $1.00" at bounding box center [657, 998] width 173 height 42
